Goal: Navigation & Orientation: Find specific page/section

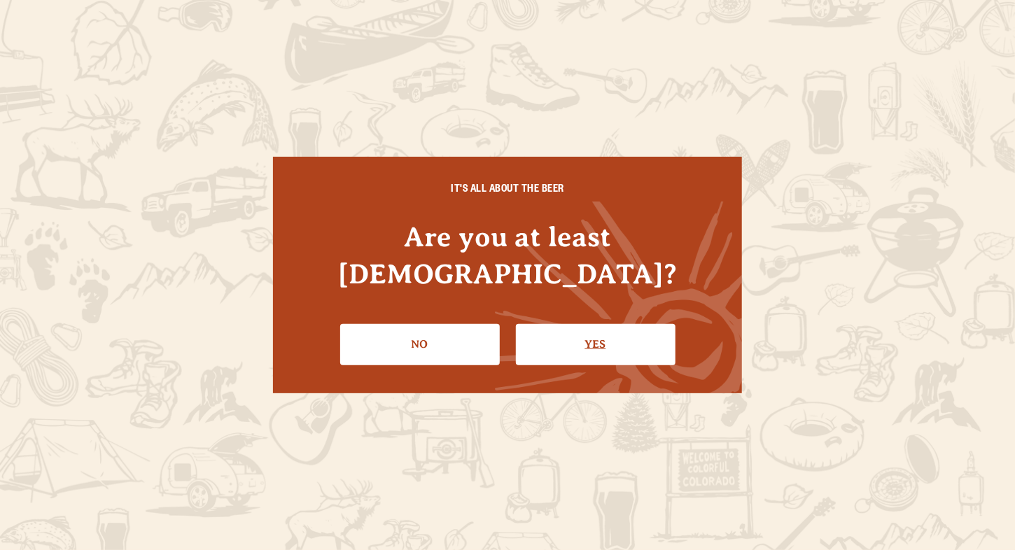
click at [572, 324] on link "Yes" at bounding box center [596, 344] width 160 height 41
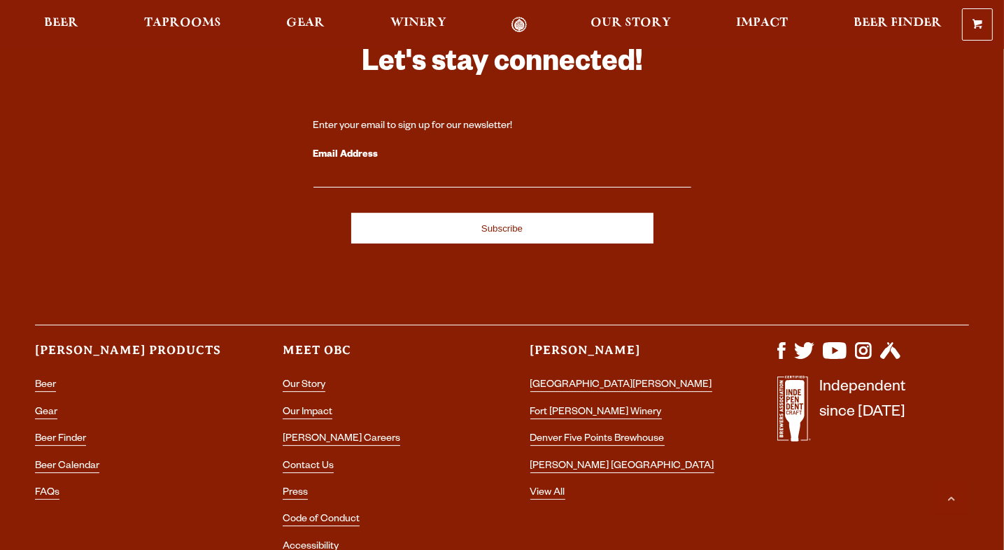
scroll to position [4078, 0]
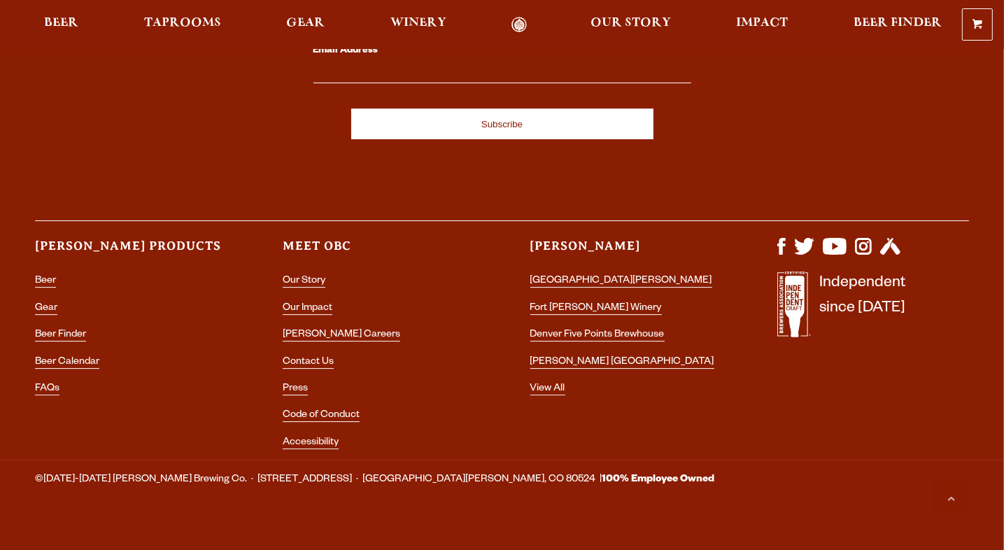
click at [786, 238] on ul at bounding box center [874, 254] width 192 height 33
click at [783, 238] on img "Visit us on Facebook" at bounding box center [782, 246] width 8 height 17
drag, startPoint x: 839, startPoint y: 231, endPoint x: 724, endPoint y: 314, distance: 141.8
click at [724, 314] on div "Let's stay connected! Enter your email to sign up for our newsletter! Email Add…" at bounding box center [502, 184] width 1004 height 554
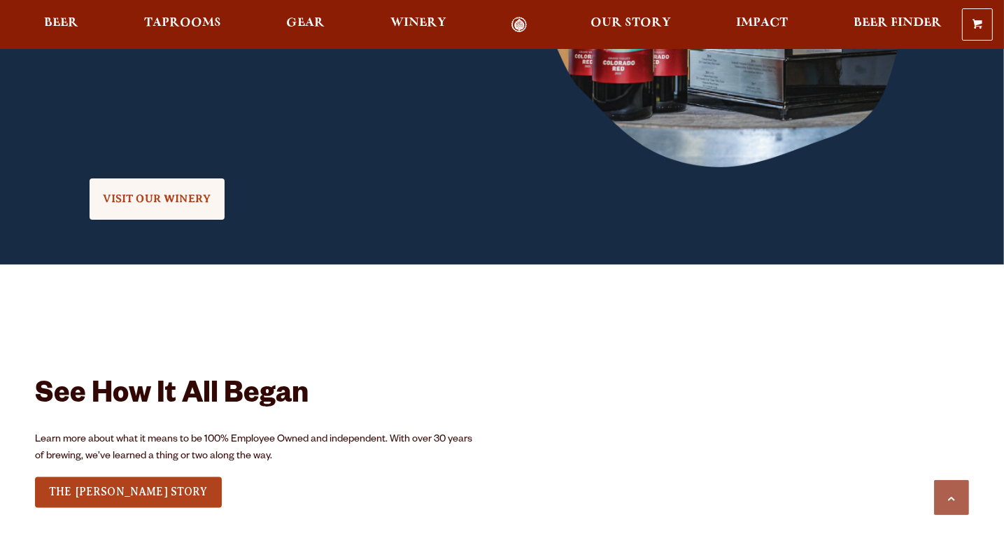
scroll to position [1447, 0]
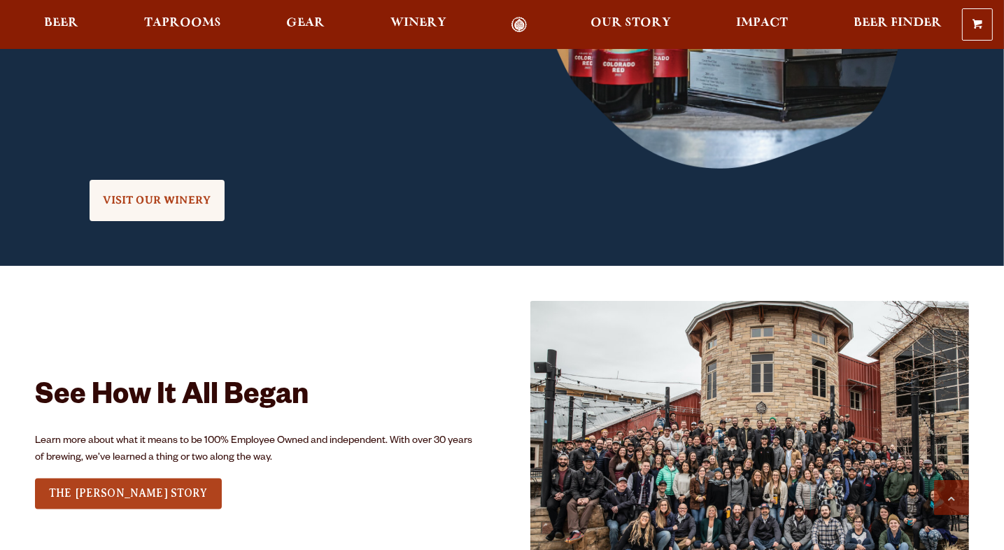
click at [182, 11] on div "0 Shopping Cart No products in the cart. Beer Taprooms Gear Winery Our Story Im…" at bounding box center [502, 24] width 1004 height 32
click at [182, 22] on span "Taprooms" at bounding box center [182, 22] width 77 height 11
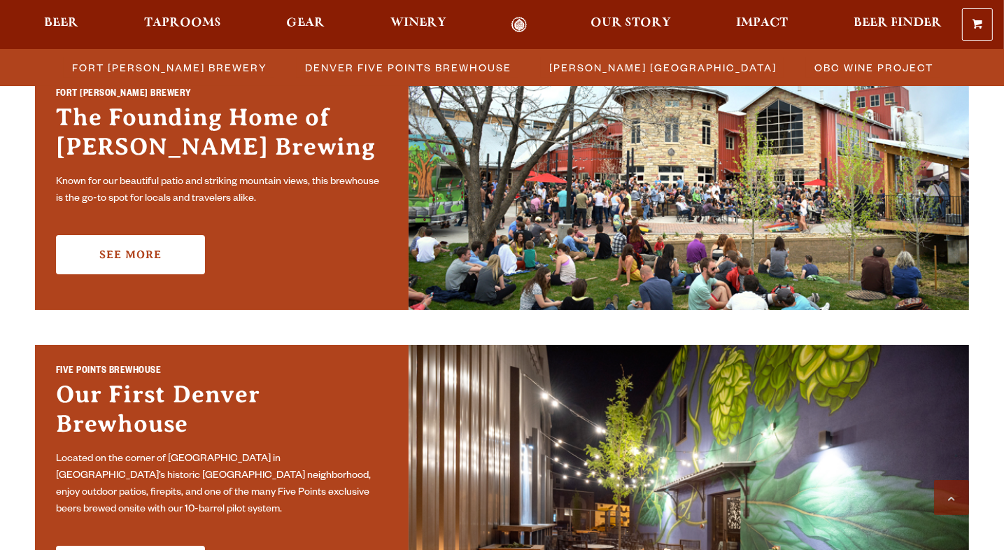
scroll to position [448, 0]
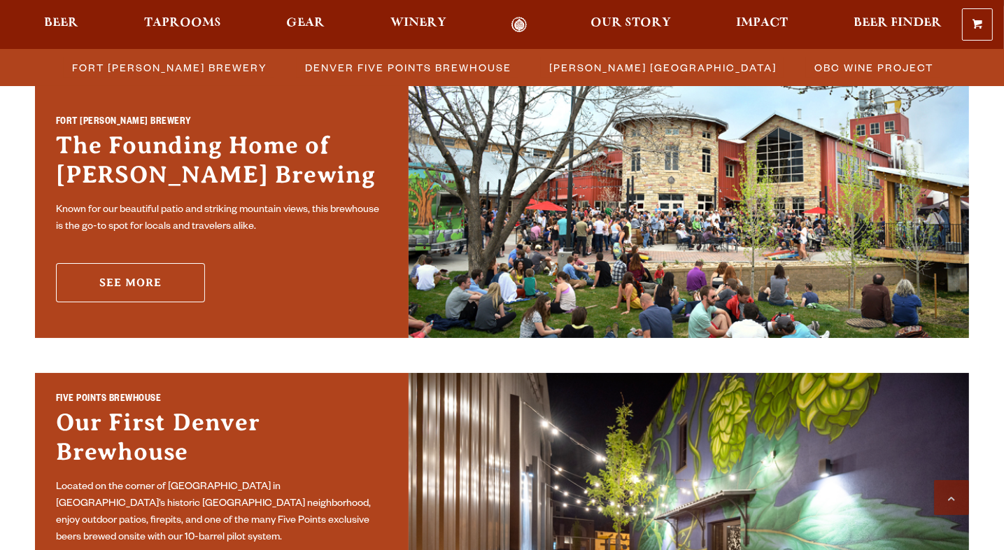
click at [112, 290] on link "See More" at bounding box center [130, 282] width 149 height 39
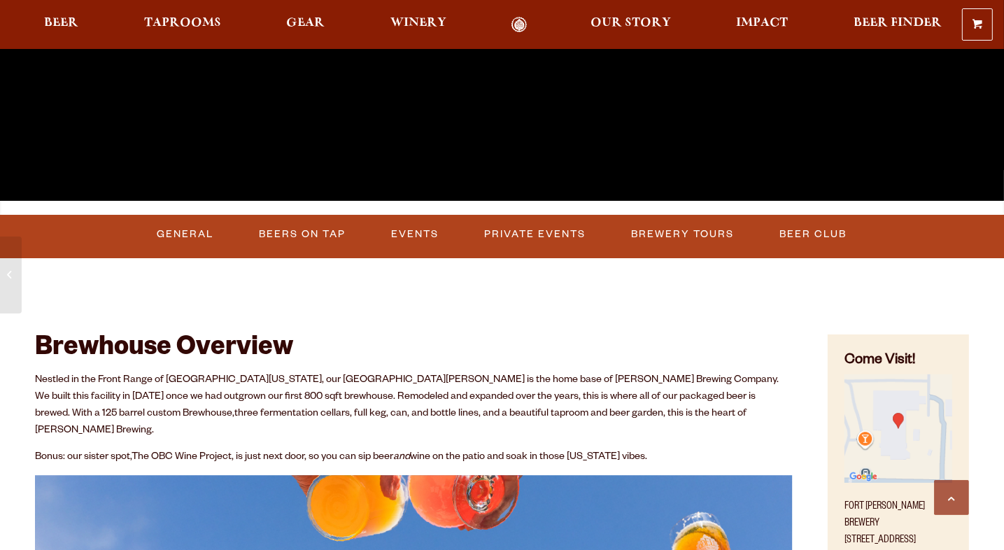
scroll to position [392, 0]
